Goal: Navigation & Orientation: Find specific page/section

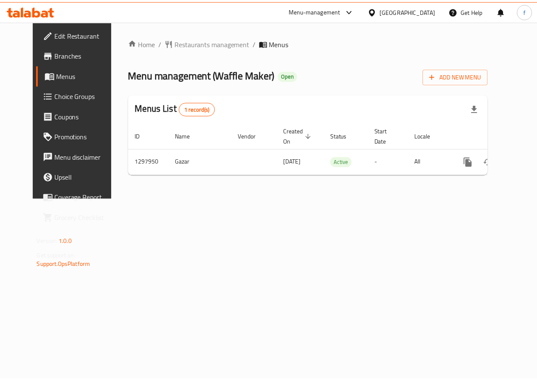
scroll to position [0, 3]
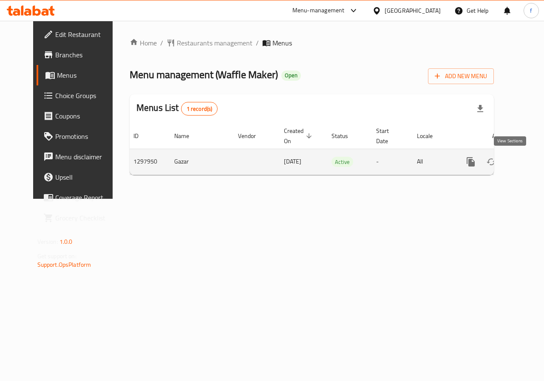
click at [528, 163] on icon "enhanced table" at bounding box center [532, 162] width 8 height 8
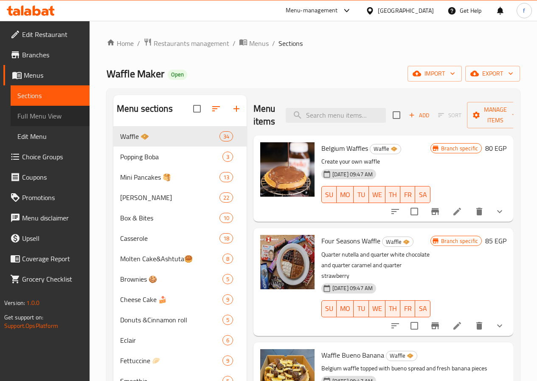
click at [45, 114] on span "Full Menu View" at bounding box center [49, 116] width 65 height 10
click at [44, 118] on span "Full Menu View" at bounding box center [49, 116] width 65 height 10
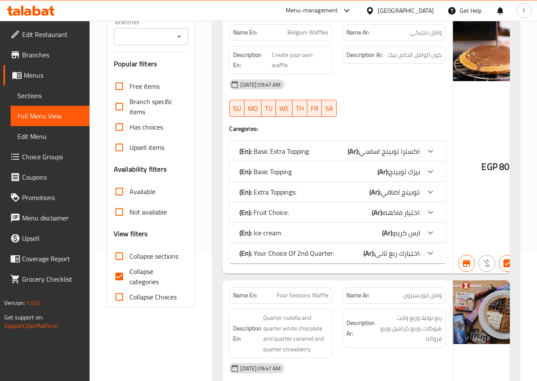
click at [124, 273] on input "Collapse categories" at bounding box center [119, 276] width 20 height 20
checkbox input "false"
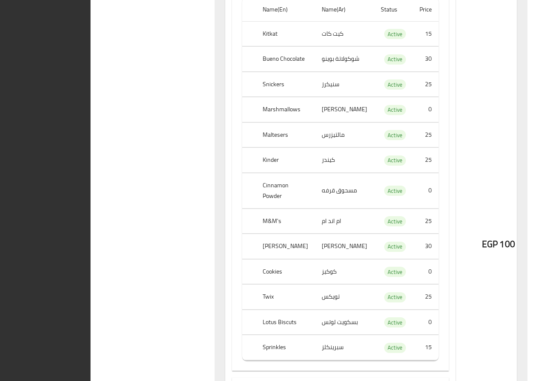
scroll to position [8571, 0]
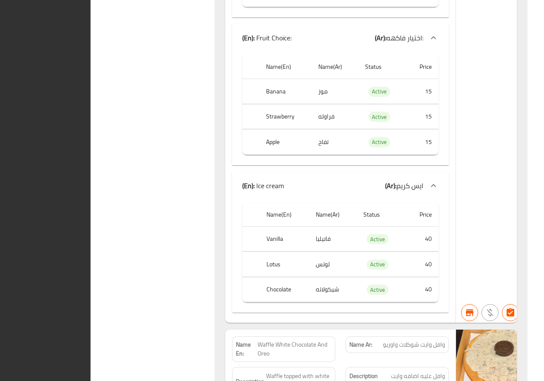
scroll to position [6827, 0]
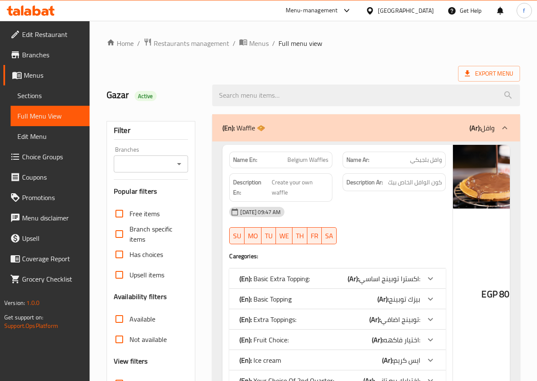
click at [61, 53] on span "Branches" at bounding box center [52, 55] width 61 height 10
